Goal: Task Accomplishment & Management: Use online tool/utility

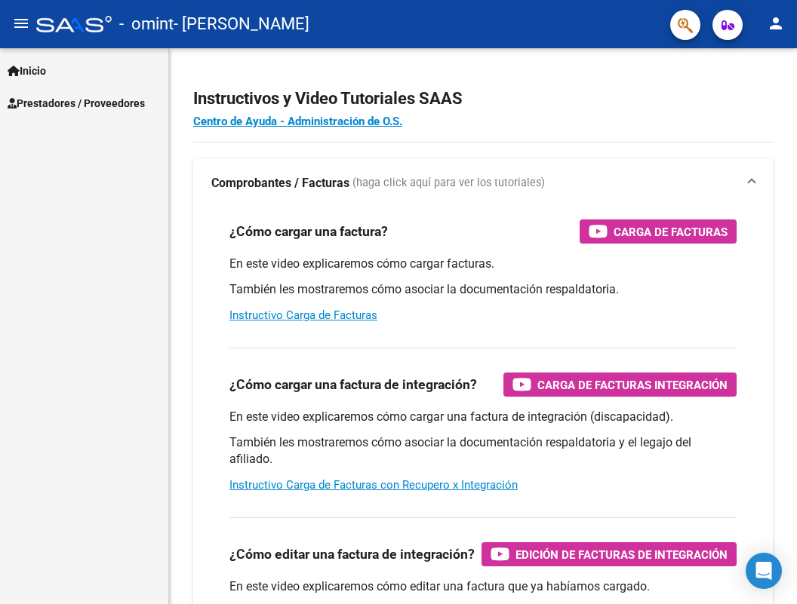
click at [69, 100] on span "Prestadores / Proveedores" at bounding box center [76, 103] width 137 height 17
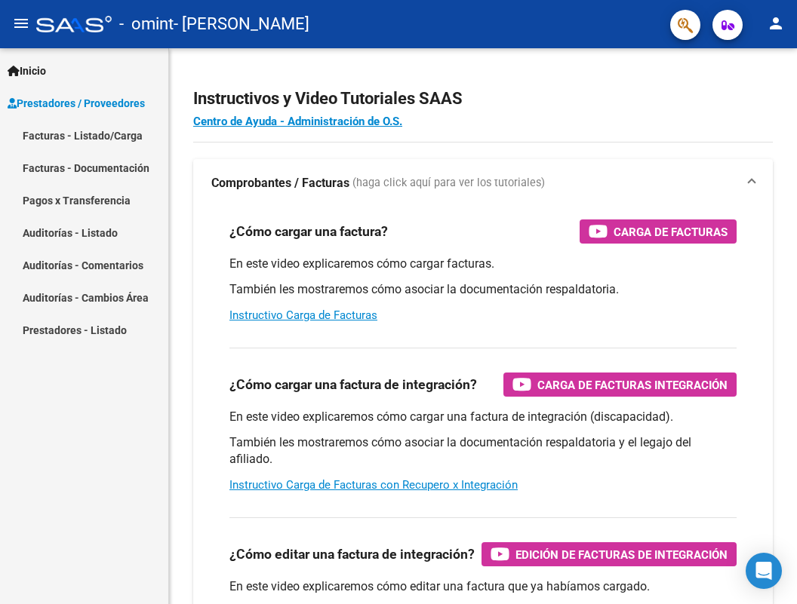
click at [119, 125] on link "Facturas - Listado/Carga" at bounding box center [84, 135] width 168 height 32
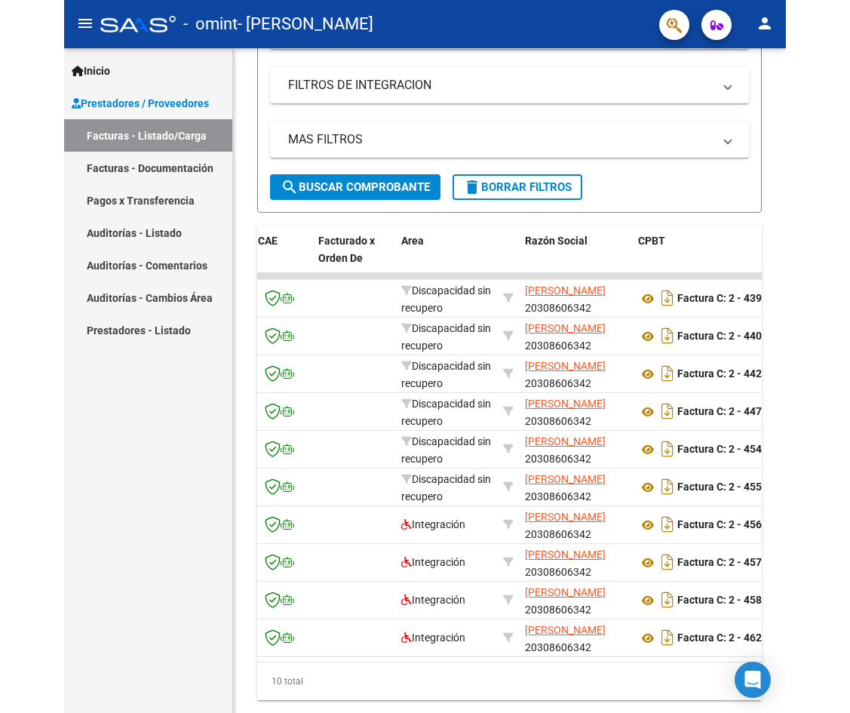
scroll to position [377, 0]
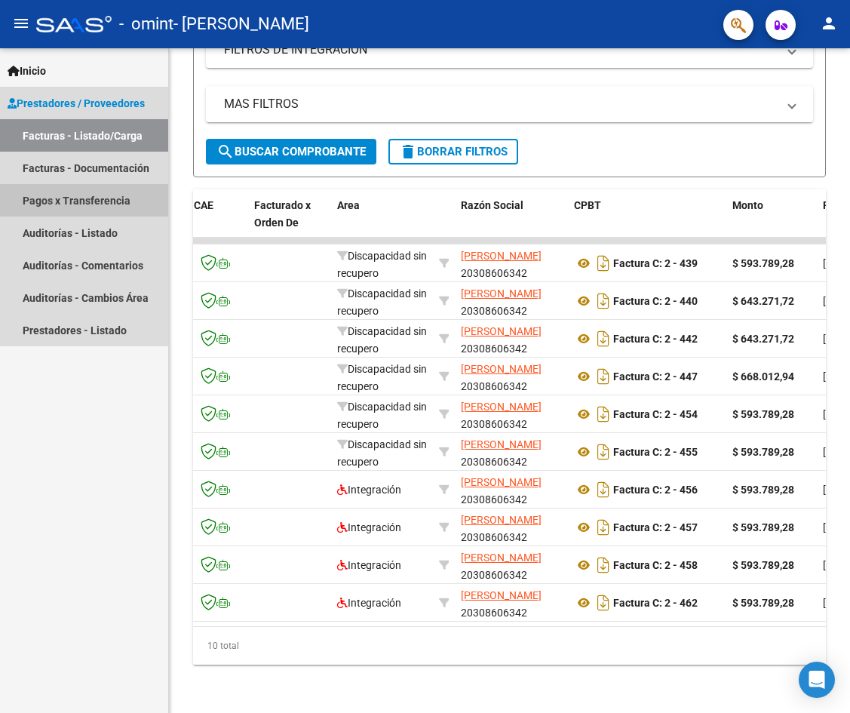
click at [110, 195] on link "Pagos x Transferencia" at bounding box center [84, 200] width 168 height 32
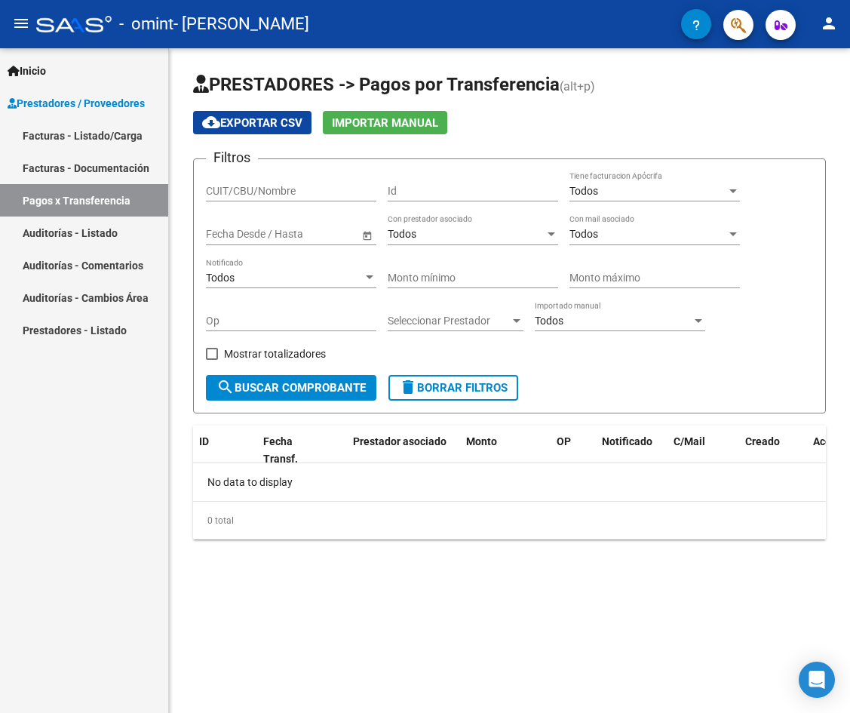
click at [129, 226] on link "Auditorías - Listado" at bounding box center [84, 233] width 168 height 32
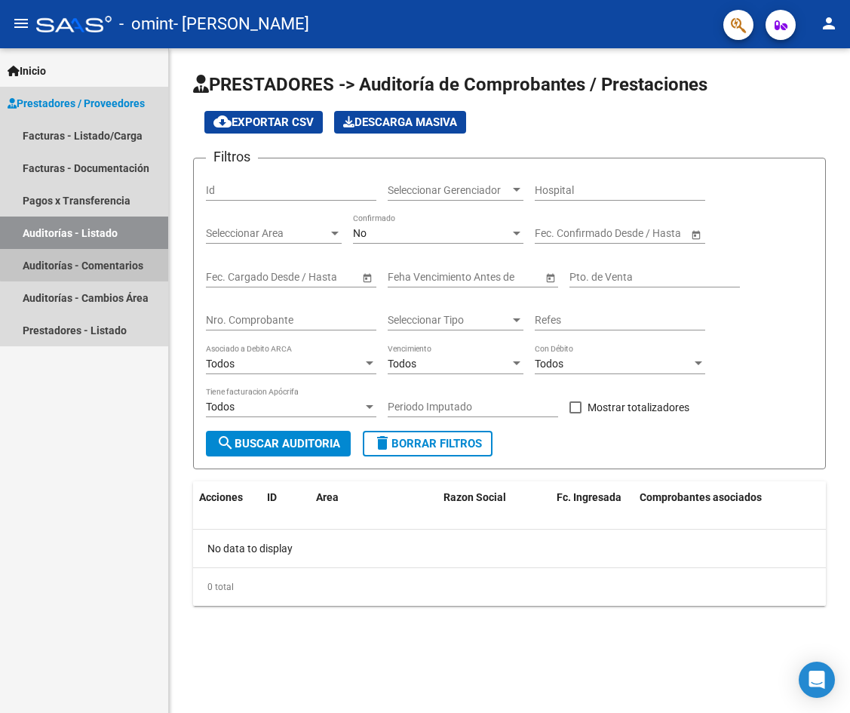
click at [131, 261] on link "Auditorías - Comentarios" at bounding box center [84, 265] width 168 height 32
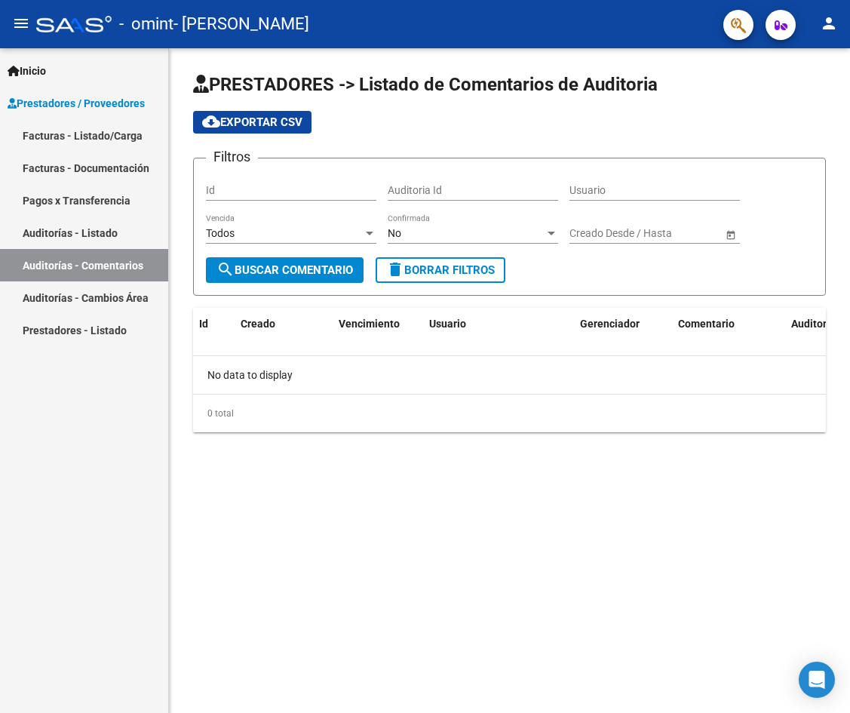
click at [124, 294] on link "Auditorías - Cambios Área" at bounding box center [84, 297] width 168 height 32
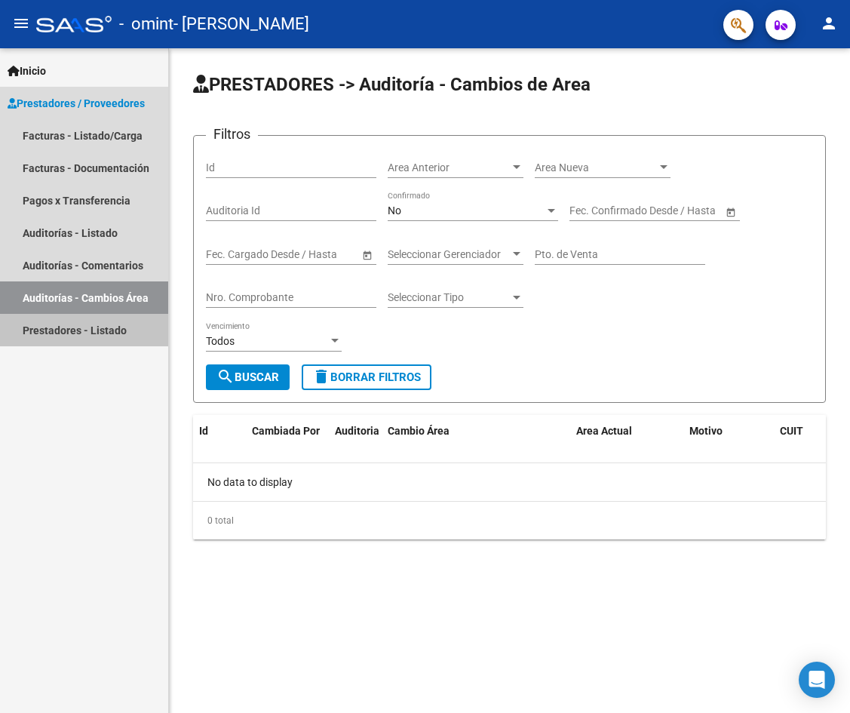
click at [113, 332] on link "Prestadores - Listado" at bounding box center [84, 330] width 168 height 32
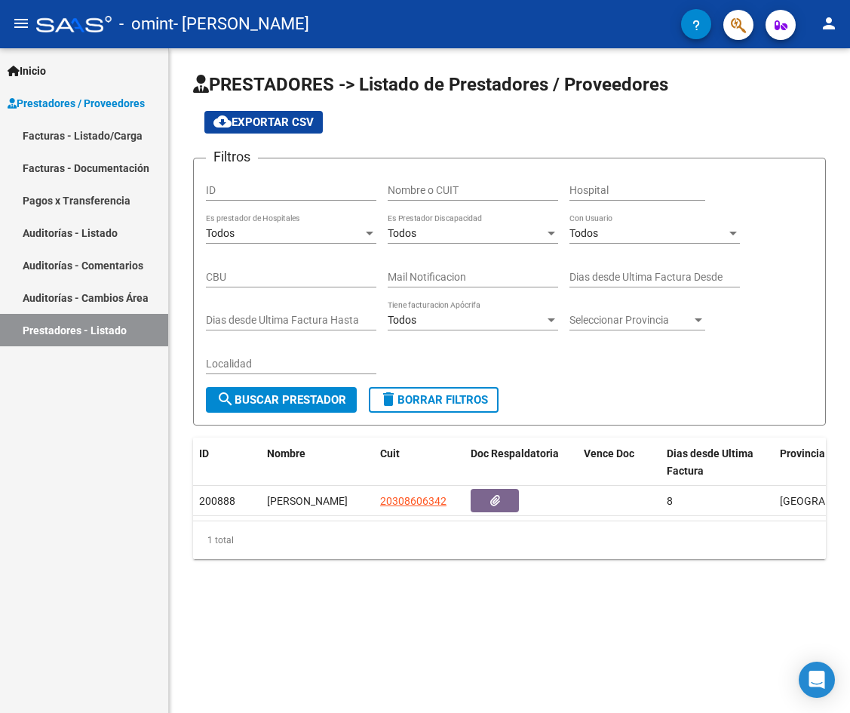
click at [105, 177] on link "Facturas - Documentación" at bounding box center [84, 168] width 168 height 32
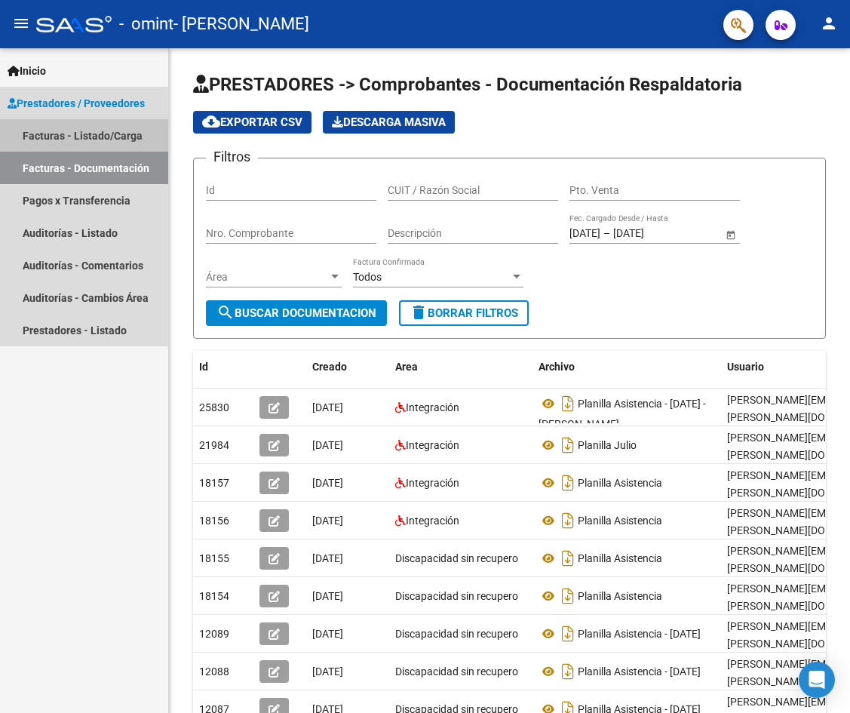
click at [92, 134] on link "Facturas - Listado/Carga" at bounding box center [84, 135] width 168 height 32
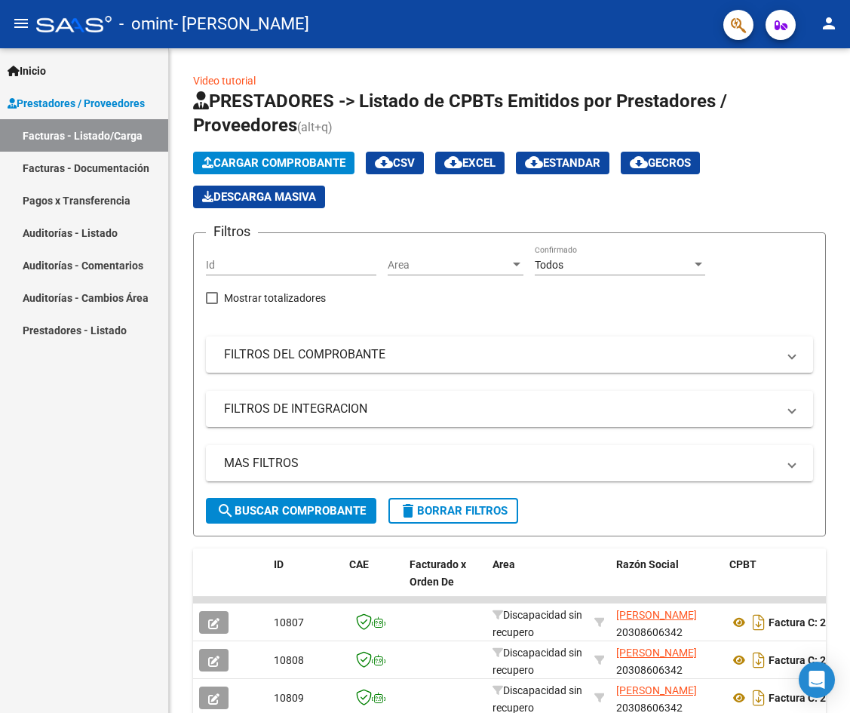
click at [92, 198] on link "Pagos x Transferencia" at bounding box center [84, 200] width 168 height 32
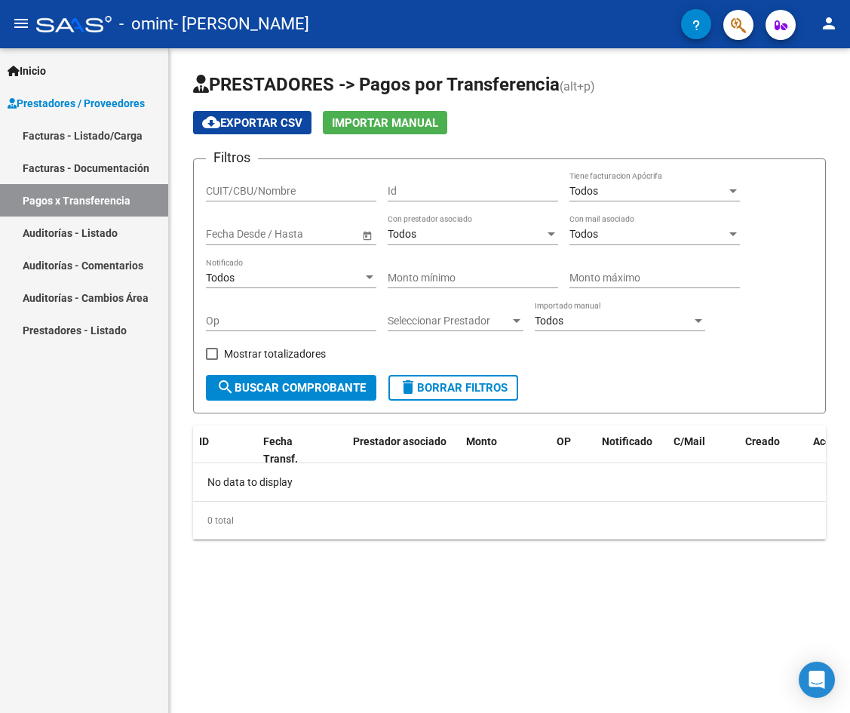
click at [330, 389] on span "search Buscar Comprobante" at bounding box center [291, 388] width 149 height 14
click at [322, 275] on div "Todos" at bounding box center [284, 278] width 157 height 13
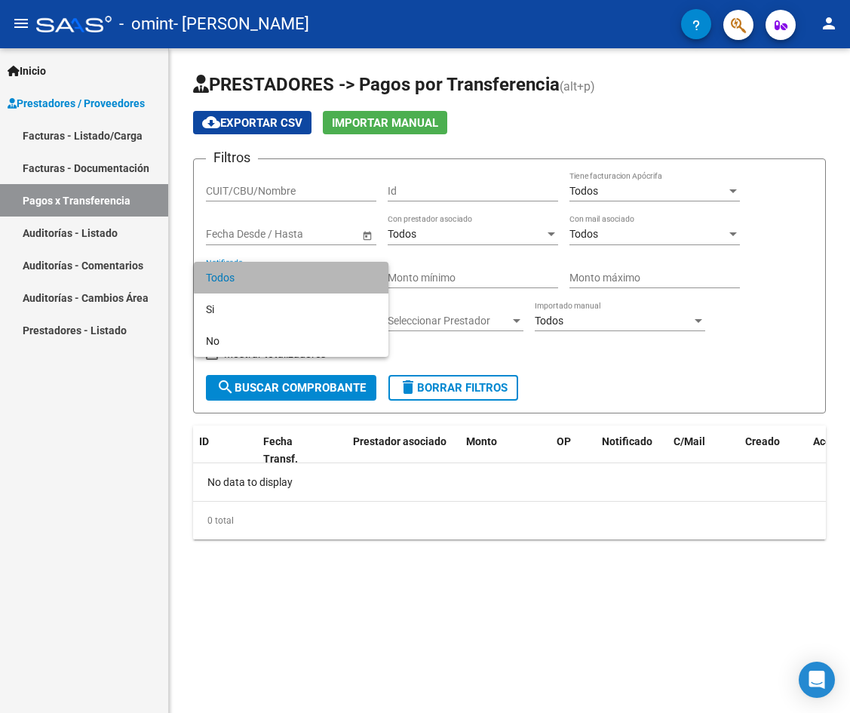
click at [322, 276] on span "Todos" at bounding box center [291, 278] width 171 height 32
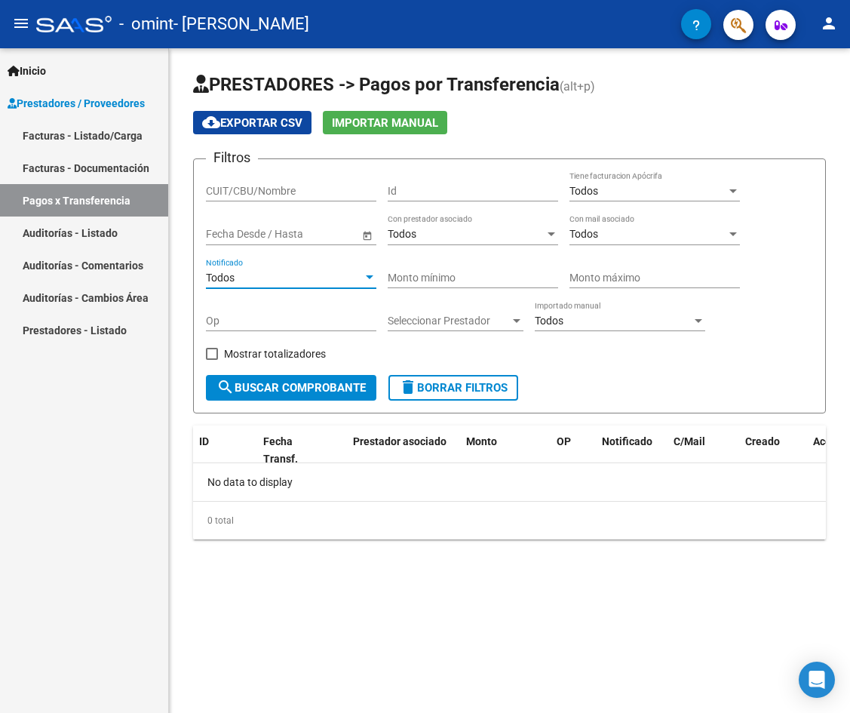
click at [86, 138] on link "Facturas - Listado/Carga" at bounding box center [84, 135] width 168 height 32
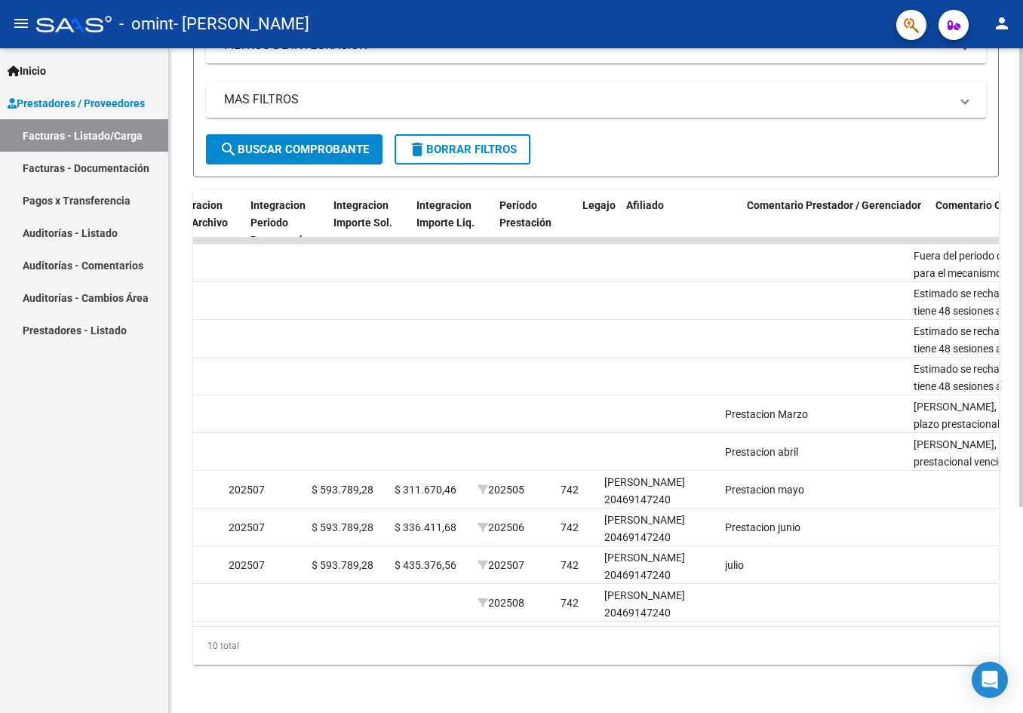
scroll to position [0, 1654]
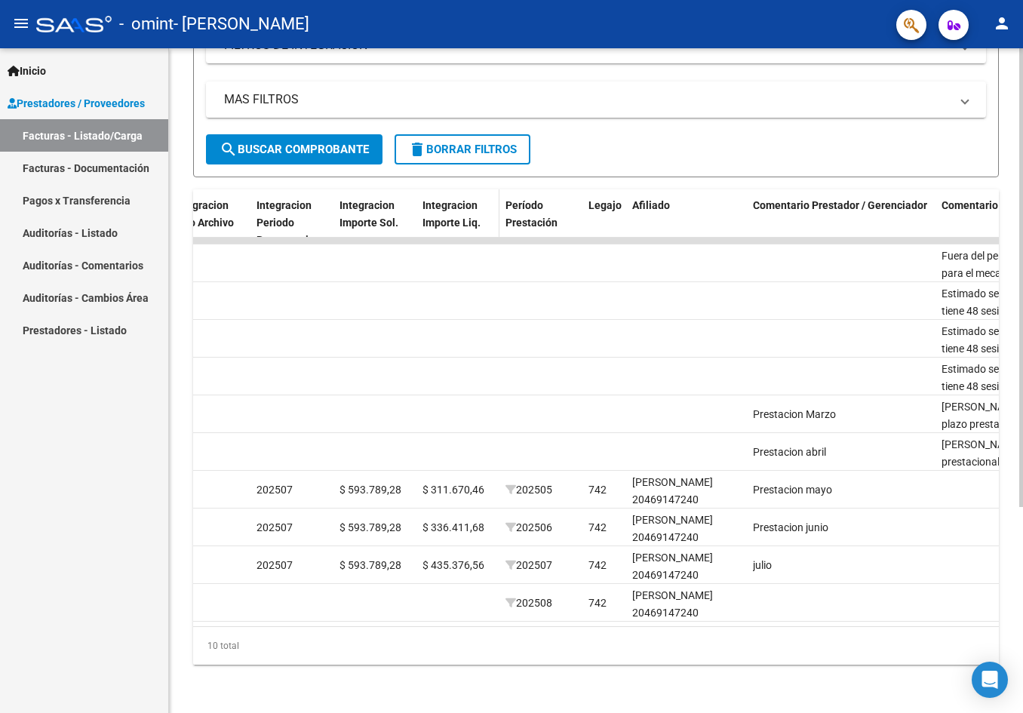
click at [445, 204] on span "Integracion Importe Liq." at bounding box center [452, 213] width 58 height 29
click at [444, 204] on span "Integracion Importe Liq." at bounding box center [452, 213] width 58 height 29
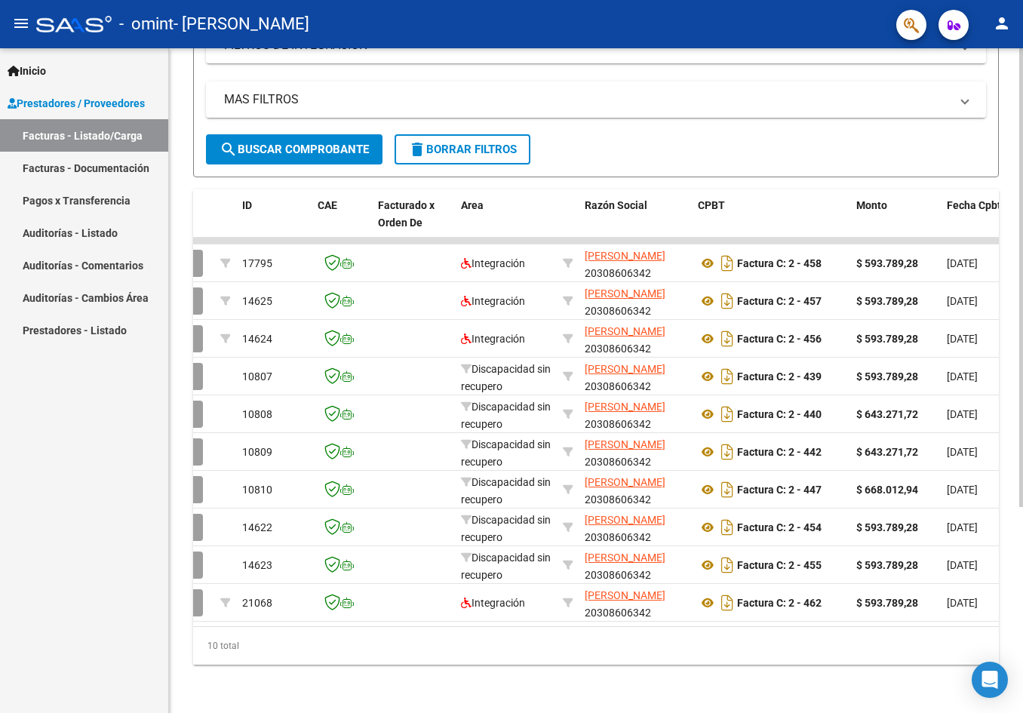
scroll to position [0, 0]
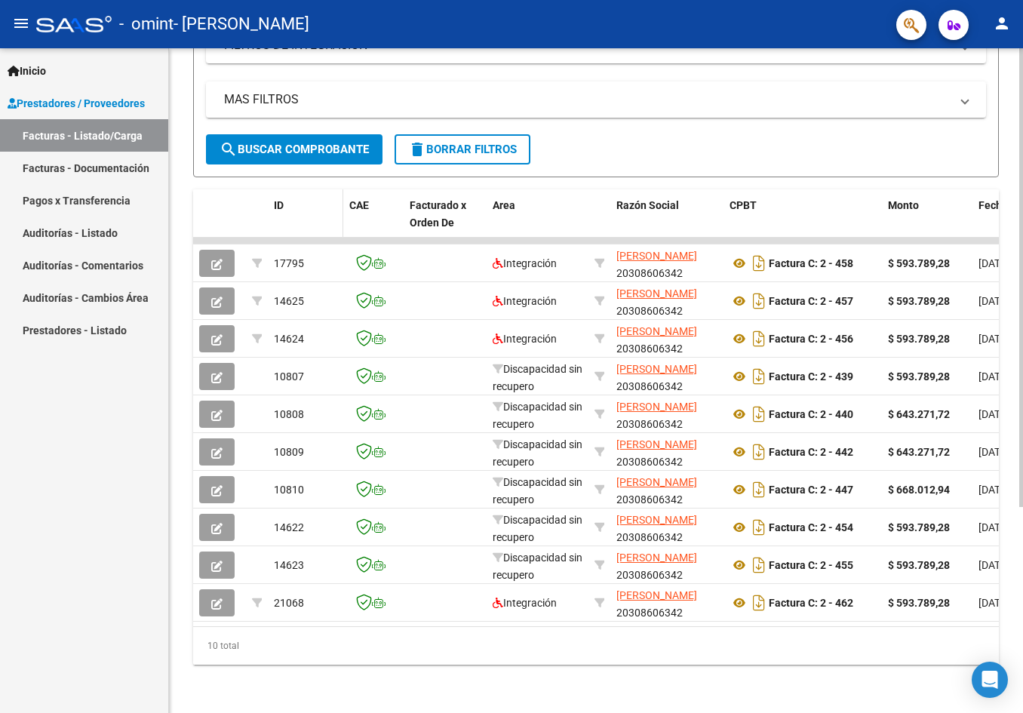
click at [274, 199] on span "ID" at bounding box center [279, 205] width 10 height 12
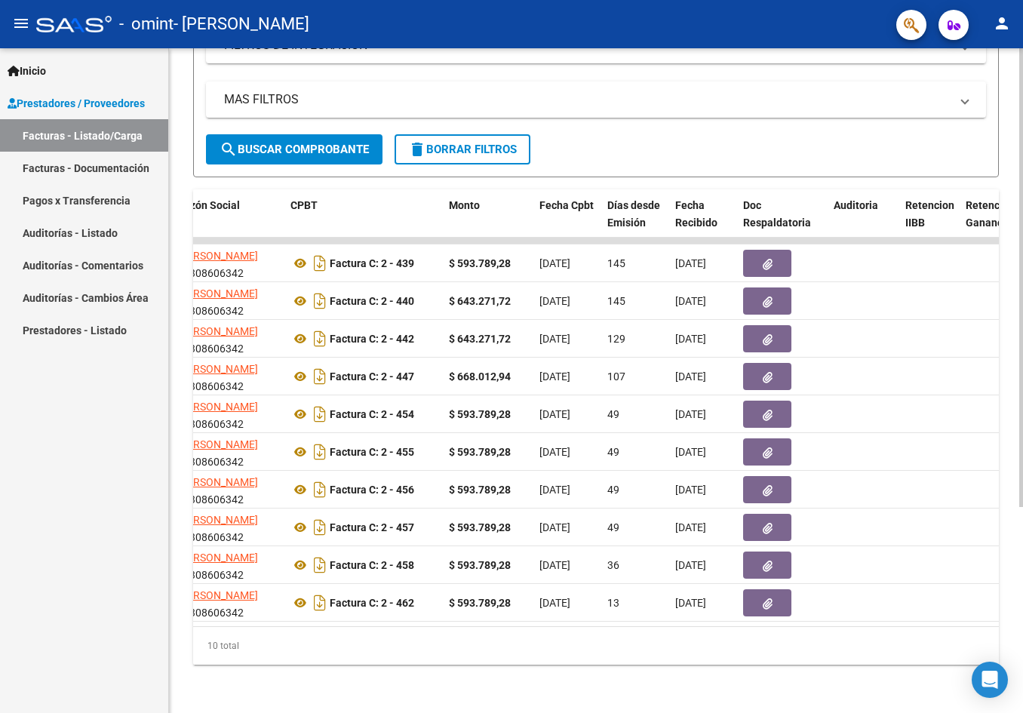
scroll to position [0, 449]
